Goal: Task Accomplishment & Management: Manage account settings

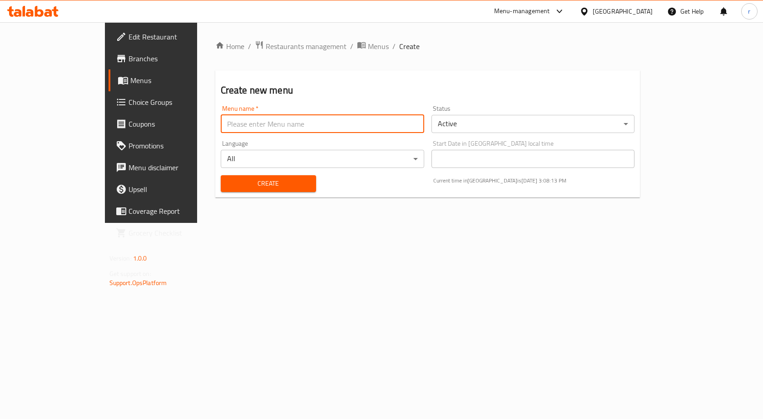
click at [221, 127] on input "text" at bounding box center [322, 124] width 203 height 18
click at [221, 122] on input "text" at bounding box center [322, 124] width 203 height 18
paste input "Pharaoh Cafe"
type input "Pharaoh Cafe"
click at [221, 175] on button "Create" at bounding box center [268, 183] width 95 height 17
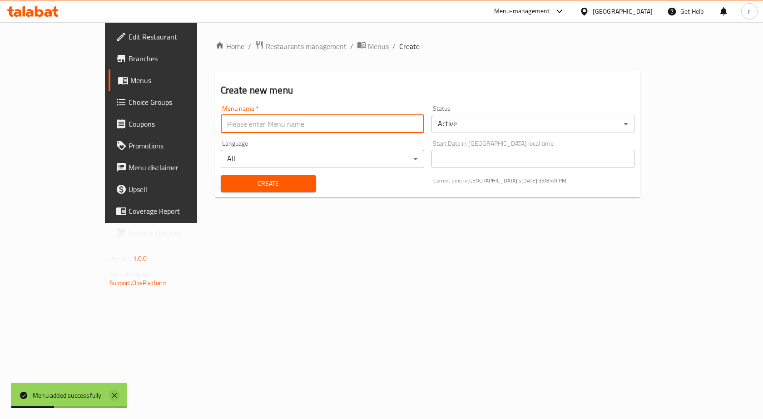
click at [114, 396] on icon at bounding box center [114, 395] width 5 height 5
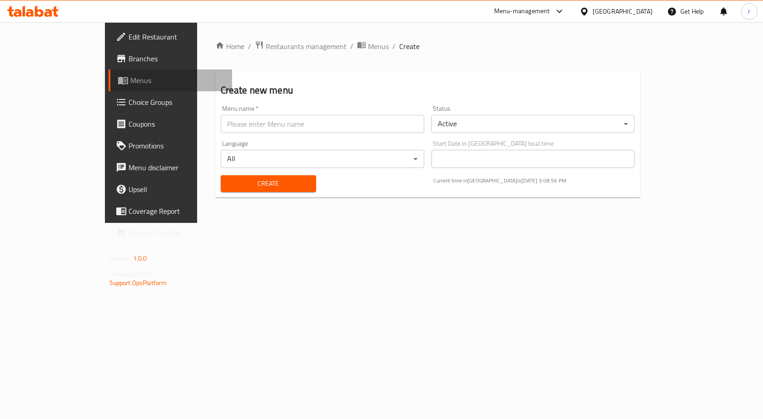
click at [130, 82] on span "Menus" at bounding box center [177, 80] width 95 height 11
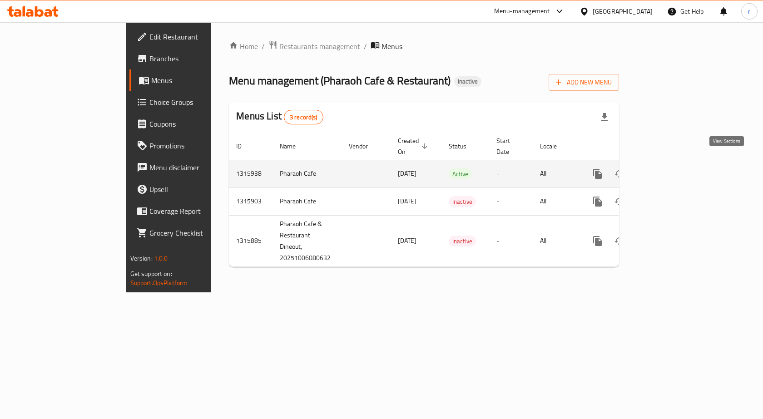
click at [667, 170] on icon "enhanced table" at bounding box center [663, 174] width 8 height 8
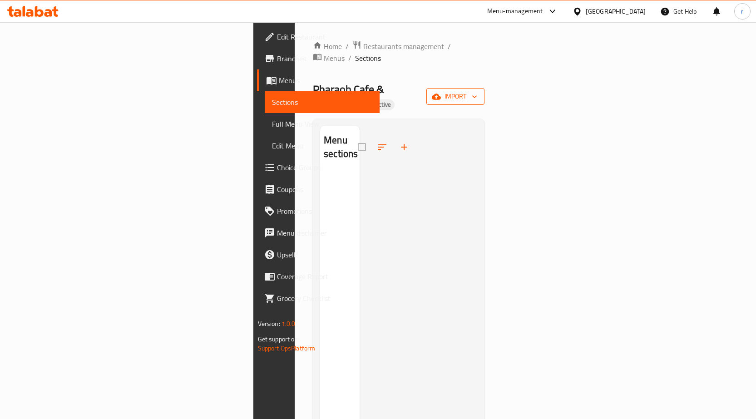
click at [477, 91] on span "import" at bounding box center [456, 96] width 44 height 11
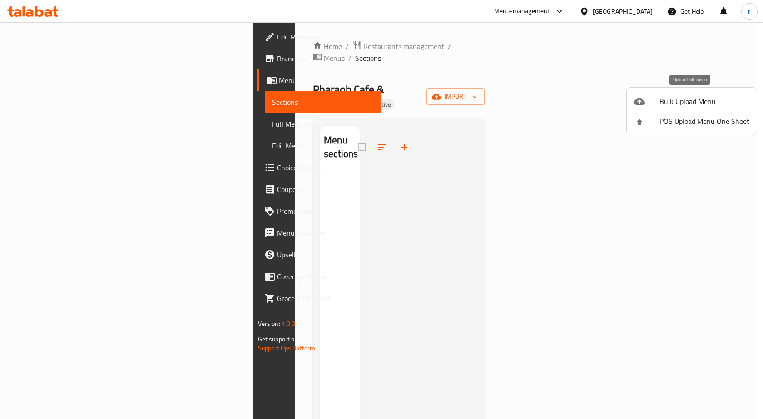
click at [669, 105] on span "Bulk Upload Menu" at bounding box center [704, 101] width 90 height 11
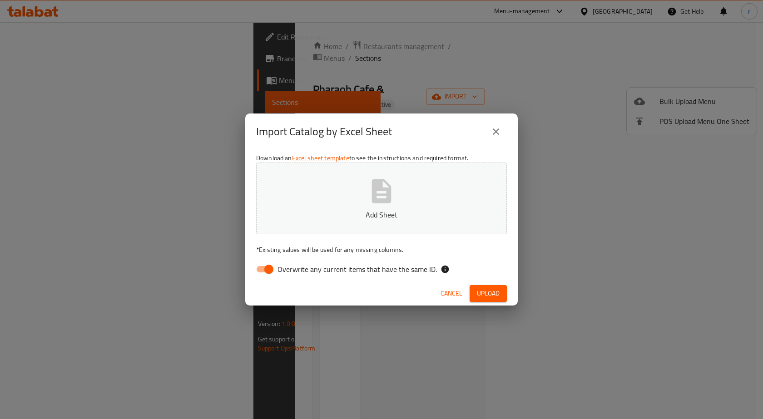
click at [265, 268] on input "Overwrite any current items that have the same ID." at bounding box center [269, 269] width 52 height 17
checkbox input "false"
click at [361, 203] on button "Add Sheet" at bounding box center [381, 199] width 251 height 72
click at [492, 291] on span "Upload" at bounding box center [488, 293] width 23 height 11
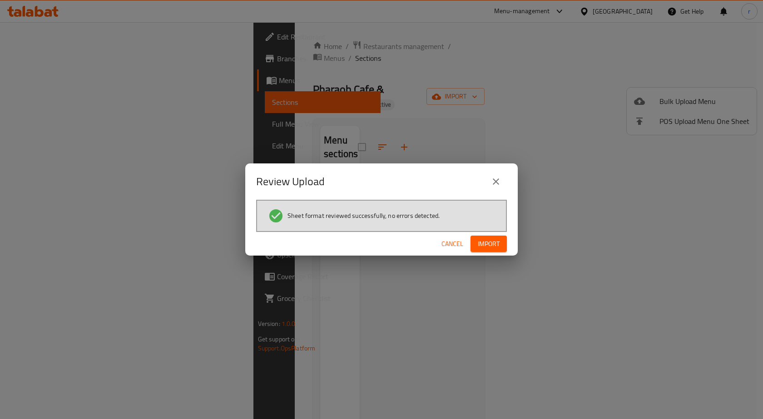
click at [495, 246] on span "Import" at bounding box center [489, 243] width 22 height 11
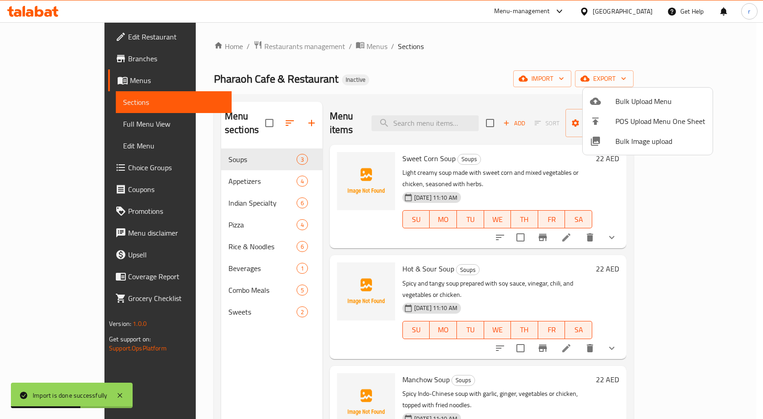
click at [433, 60] on div at bounding box center [381, 209] width 763 height 419
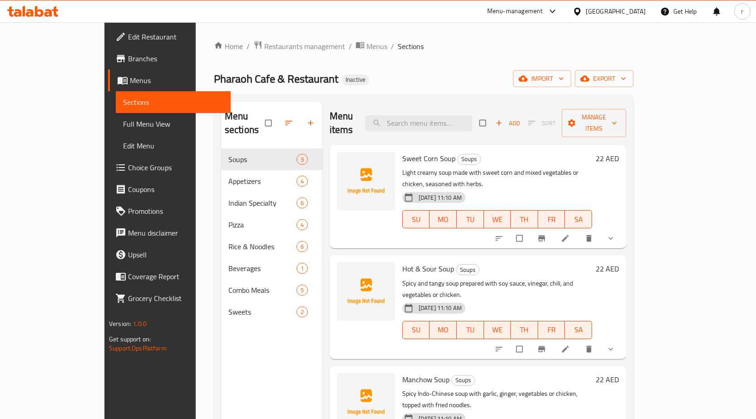
click at [123, 123] on span "Full Menu View" at bounding box center [173, 123] width 100 height 11
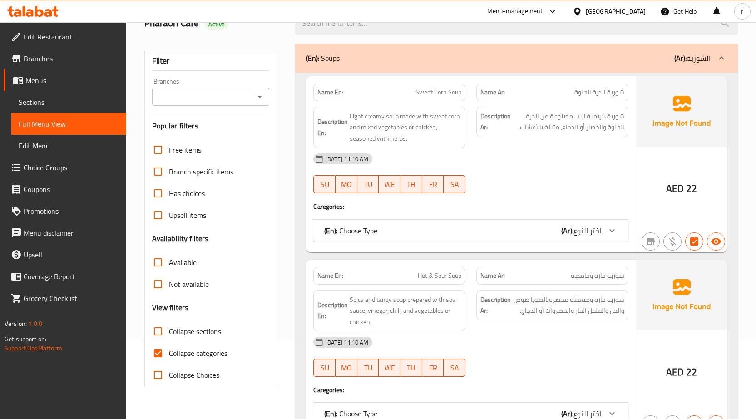
scroll to position [91, 0]
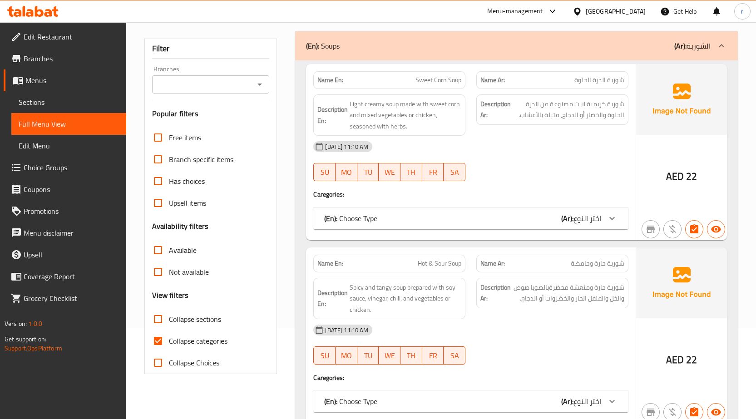
click at [182, 323] on span "Collapse sections" at bounding box center [195, 319] width 52 height 11
click at [169, 323] on input "Collapse sections" at bounding box center [158, 319] width 22 height 22
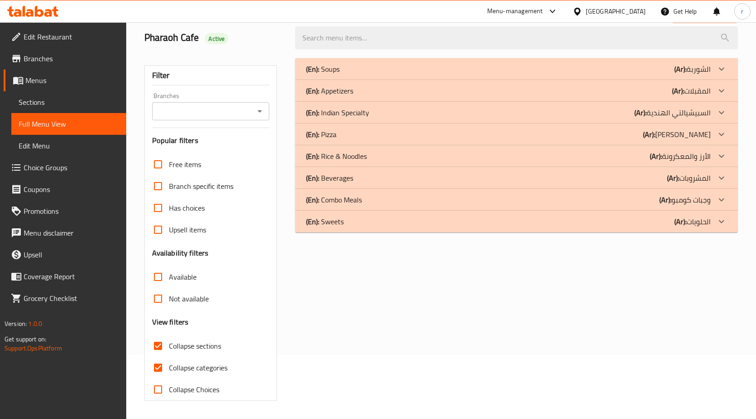
scroll to position [64, 0]
click at [177, 344] on span "Collapse sections" at bounding box center [195, 345] width 52 height 11
click at [169, 344] on input "Collapse sections" at bounding box center [158, 346] width 22 height 22
checkbox input "false"
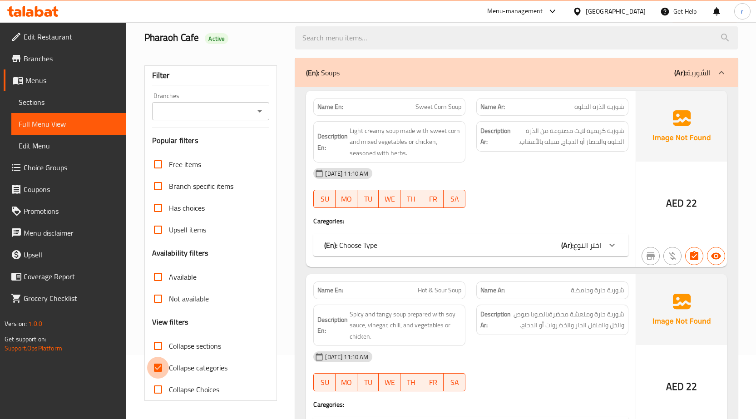
click at [158, 365] on input "Collapse categories" at bounding box center [158, 368] width 22 height 22
checkbox input "false"
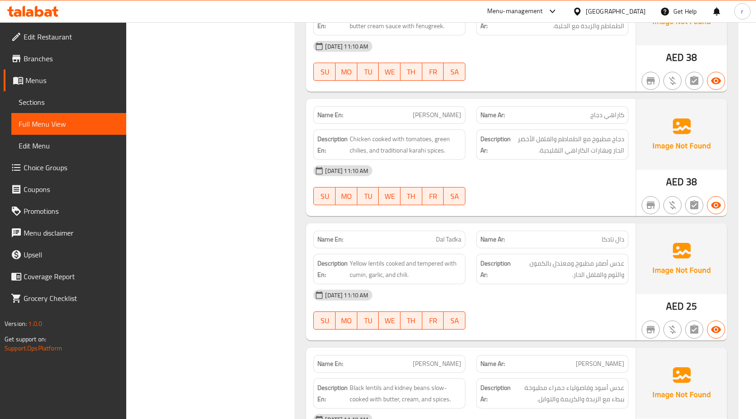
scroll to position [1680, 0]
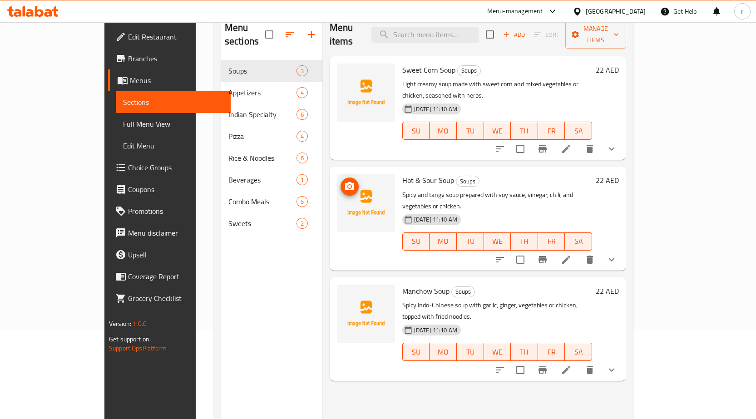
scroll to position [36, 0]
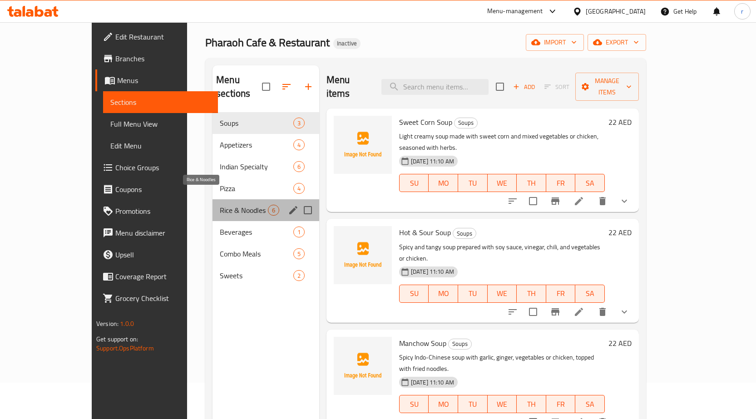
click at [220, 205] on span "Rice & Noodles" at bounding box center [244, 210] width 48 height 11
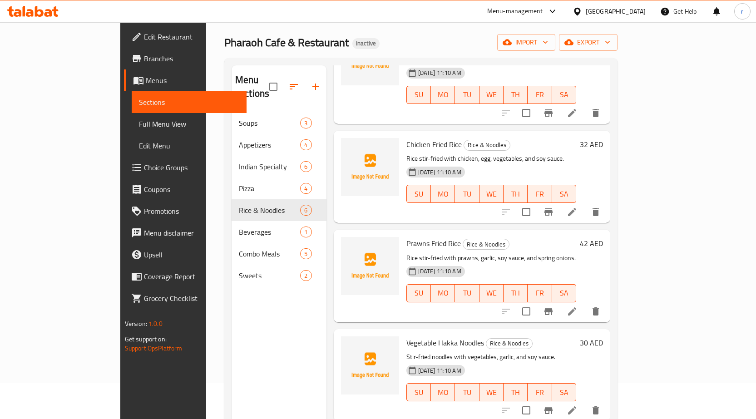
scroll to position [127, 0]
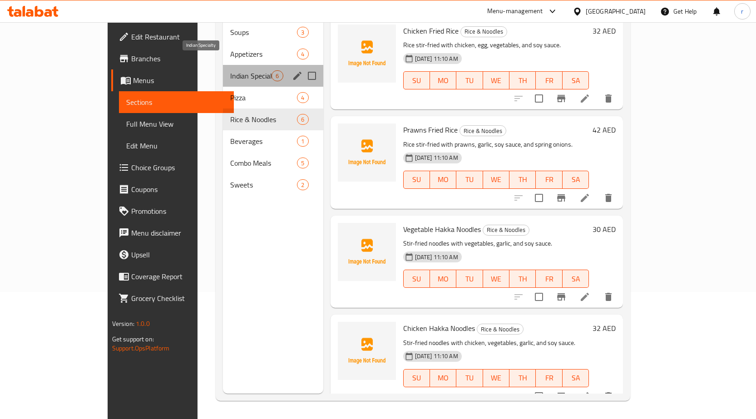
click at [230, 70] on span "Indian Specialty" at bounding box center [250, 75] width 41 height 11
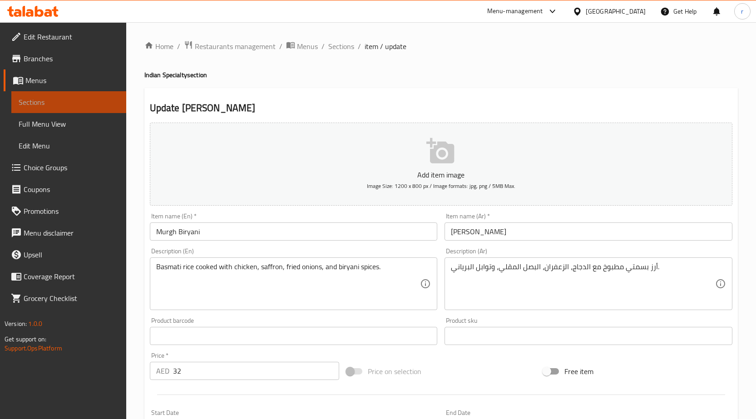
click at [79, 95] on link "Sections" at bounding box center [68, 102] width 115 height 22
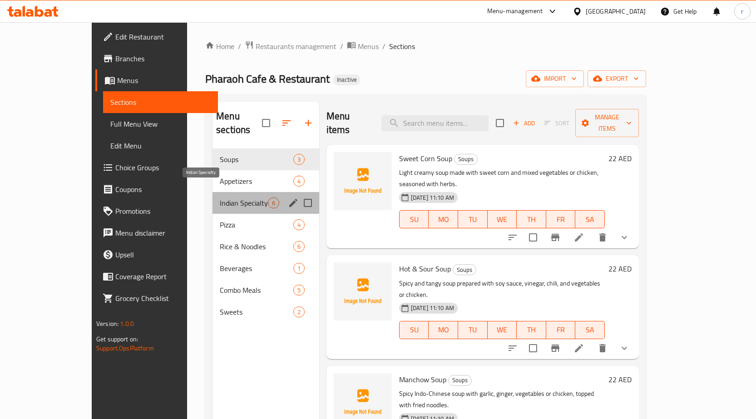
click at [220, 197] on span "Indian Specialty" at bounding box center [244, 202] width 48 height 11
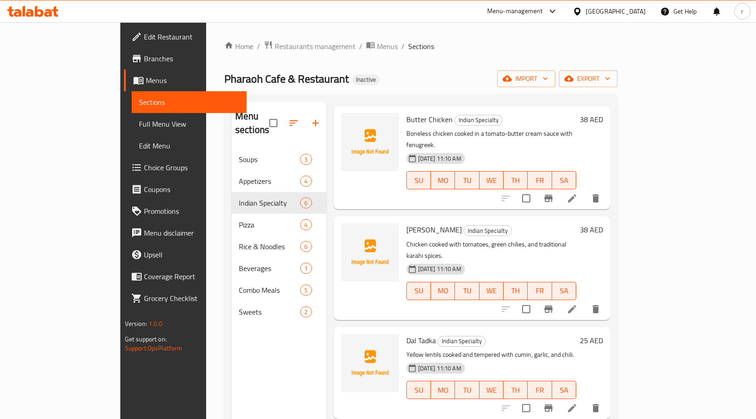
scroll to position [91, 0]
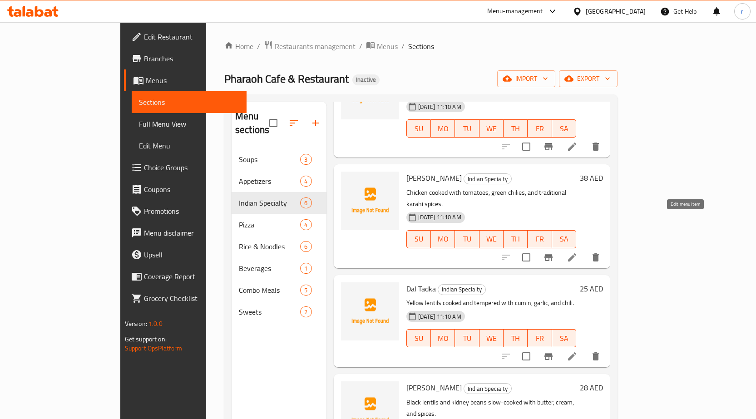
click at [577, 252] on icon at bounding box center [572, 257] width 11 height 11
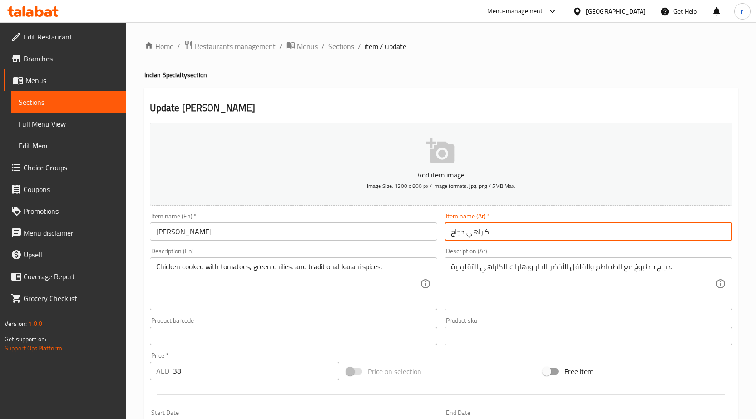
drag, startPoint x: 528, startPoint y: 232, endPoint x: 422, endPoint y: 232, distance: 106.2
click at [422, 232] on div "Add item image Image Size: 1200 x 800 px / Image formats: jpg, png / 5MB Max. I…" at bounding box center [441, 314] width 590 height 391
click at [645, 238] on input "كاراهي دجاج" at bounding box center [588, 231] width 288 height 18
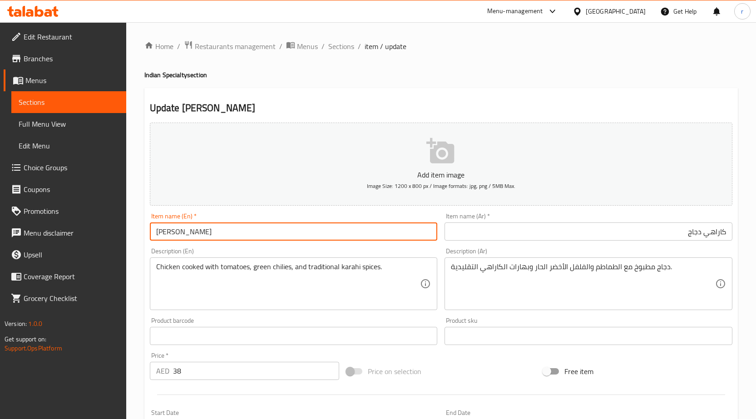
drag, startPoint x: 176, startPoint y: 231, endPoint x: 153, endPoint y: 231, distance: 23.2
click at [153, 231] on input "[PERSON_NAME]" at bounding box center [294, 231] width 288 height 18
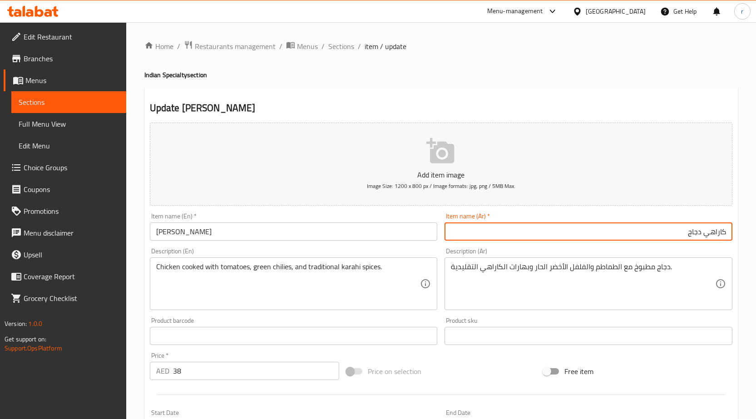
drag, startPoint x: 660, startPoint y: 232, endPoint x: 725, endPoint y: 235, distance: 65.9
click at [725, 235] on input "كاراهي دجاج" at bounding box center [588, 231] width 288 height 18
click at [672, 233] on input "كاراهي دجاج" at bounding box center [588, 231] width 288 height 18
drag, startPoint x: 705, startPoint y: 233, endPoint x: 681, endPoint y: 233, distance: 24.5
click at [681, 233] on input "كاراهي دجاج" at bounding box center [588, 231] width 288 height 18
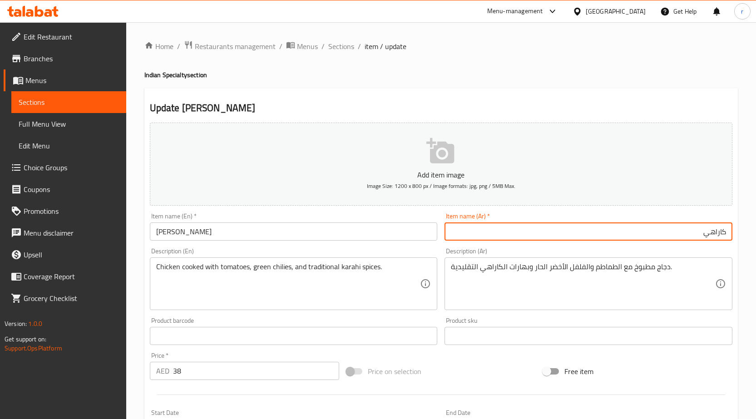
click at [728, 232] on input "كاراهي" at bounding box center [588, 231] width 288 height 18
paste input "Murgh"
drag, startPoint x: 703, startPoint y: 230, endPoint x: 726, endPoint y: 232, distance: 23.7
click at [726, 232] on input "Murghكاراهي" at bounding box center [588, 231] width 288 height 18
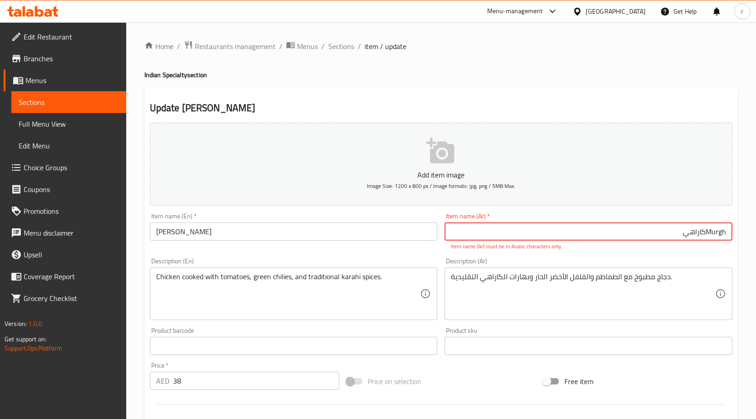
paste input "مورغ"
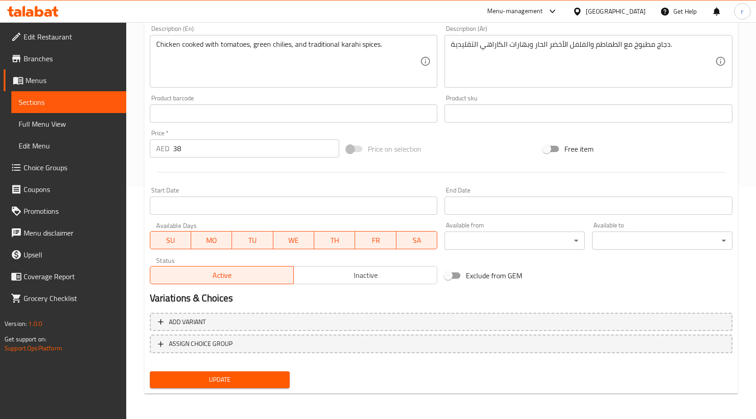
type input "مورغ كاراهي"
click at [239, 381] on span "Update" at bounding box center [220, 379] width 126 height 11
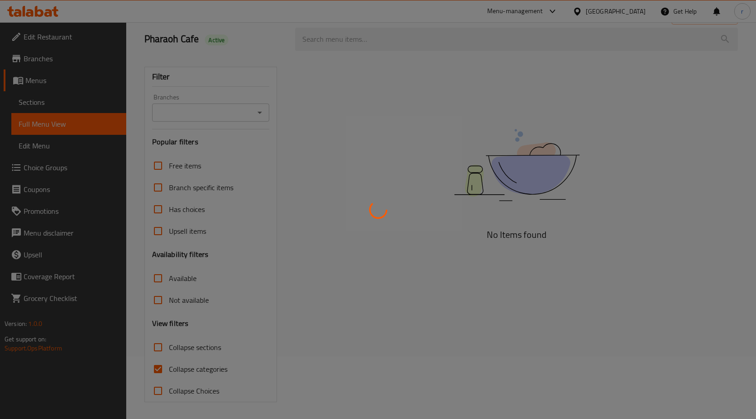
scroll to position [64, 0]
click at [159, 366] on div at bounding box center [378, 209] width 756 height 419
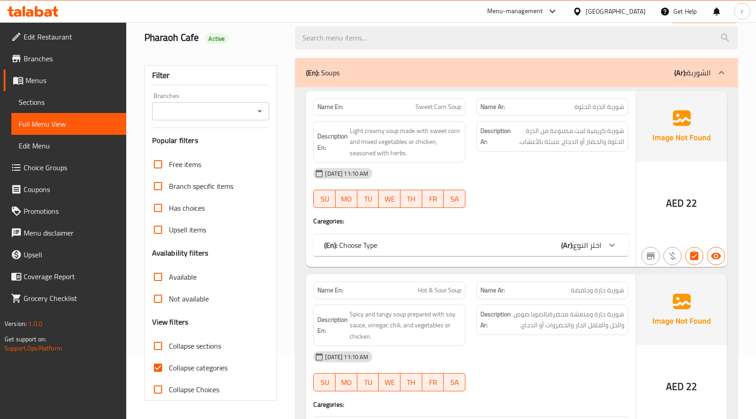
click at [158, 368] on input "Collapse categories" at bounding box center [158, 368] width 22 height 22
checkbox input "false"
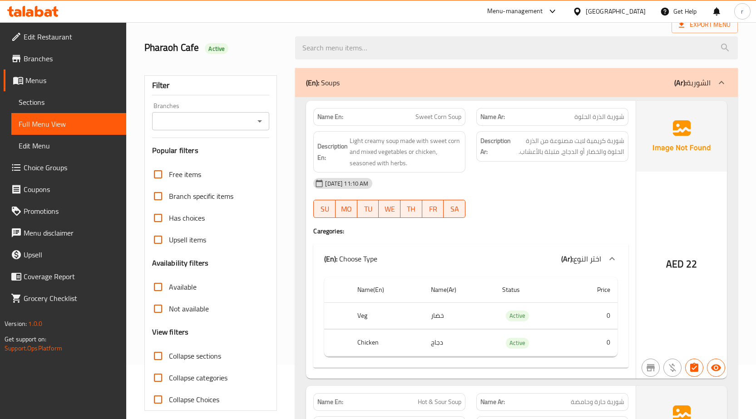
scroll to position [0, 0]
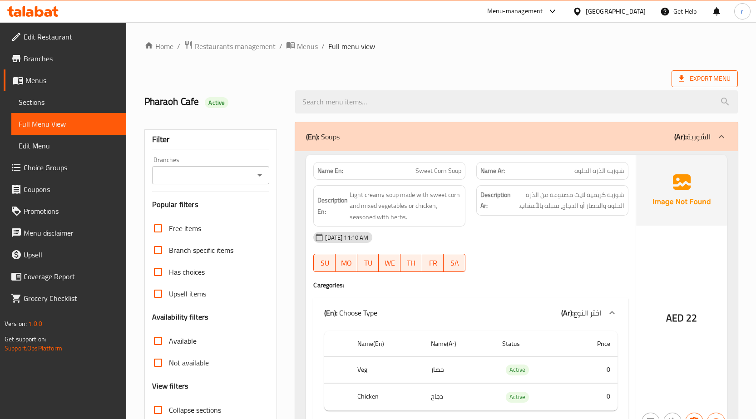
click at [695, 81] on span "Export Menu" at bounding box center [705, 78] width 52 height 11
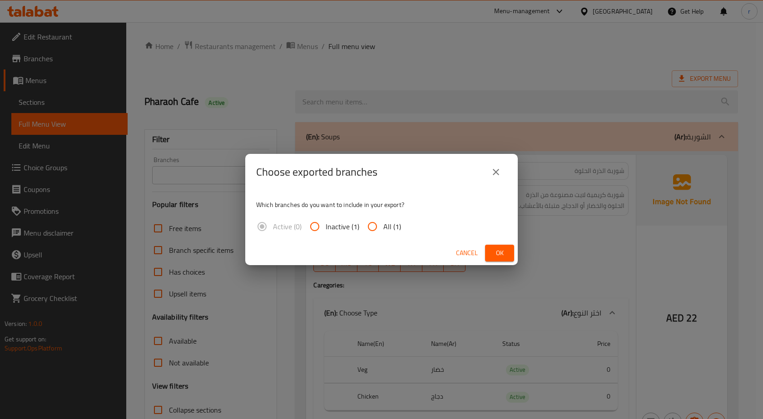
click at [379, 227] on input "All (1)" at bounding box center [372, 227] width 22 height 22
radio input "true"
click at [493, 255] on span "Ok" at bounding box center [499, 252] width 15 height 11
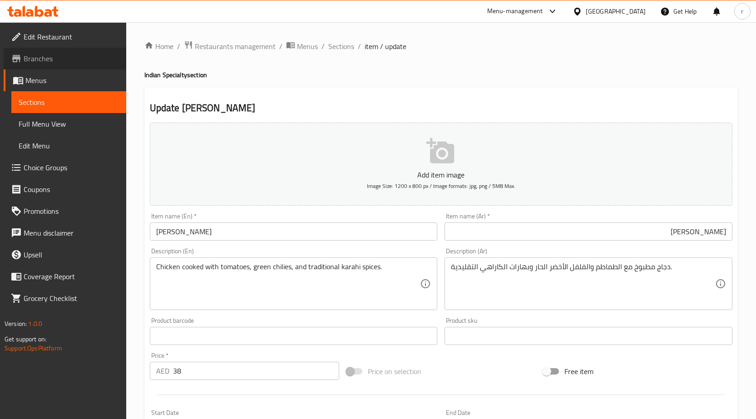
click at [37, 60] on span "Branches" at bounding box center [71, 58] width 95 height 11
